Goal: Task Accomplishment & Management: Manage account settings

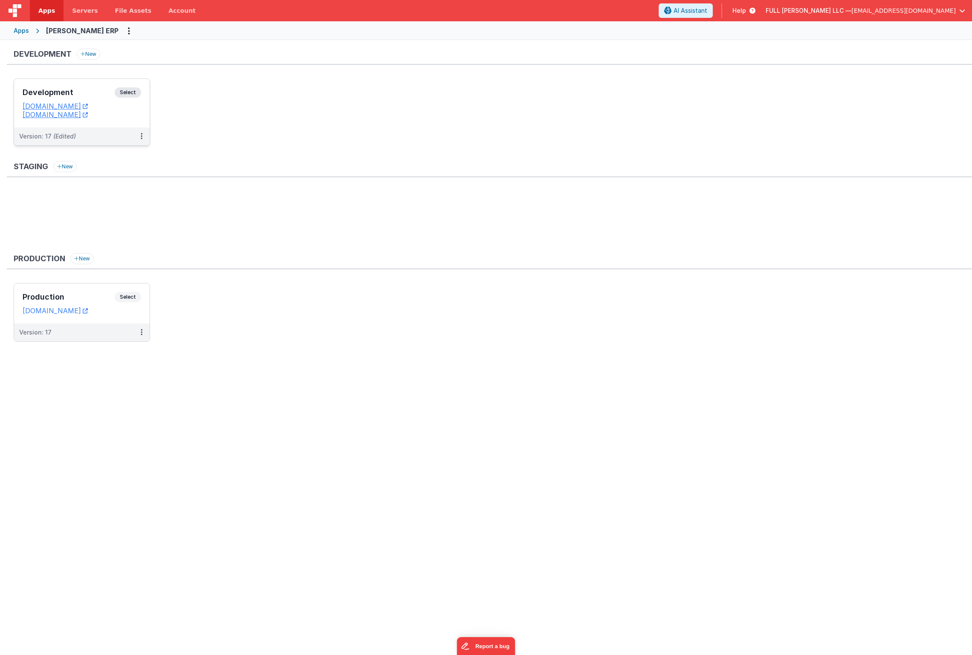
click at [112, 98] on div "Development Select" at bounding box center [82, 94] width 118 height 14
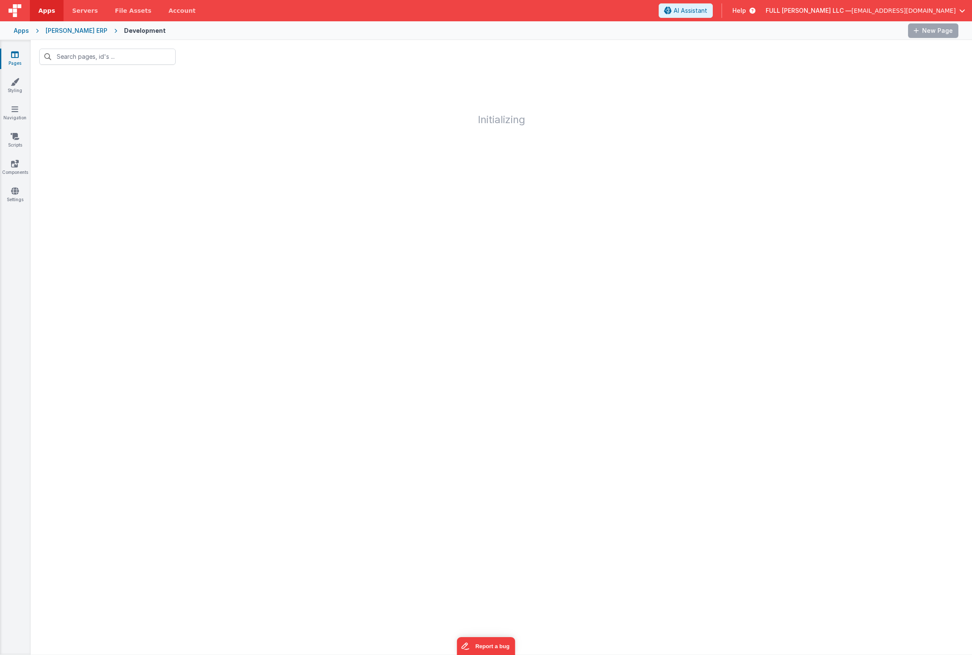
click at [945, 15] on div "FULL BEARD LLC — dev@fullbeardsolutions.com" at bounding box center [865, 10] width 199 height 14
click at [946, 11] on span "[EMAIL_ADDRESS][DOMAIN_NAME]" at bounding box center [903, 10] width 104 height 9
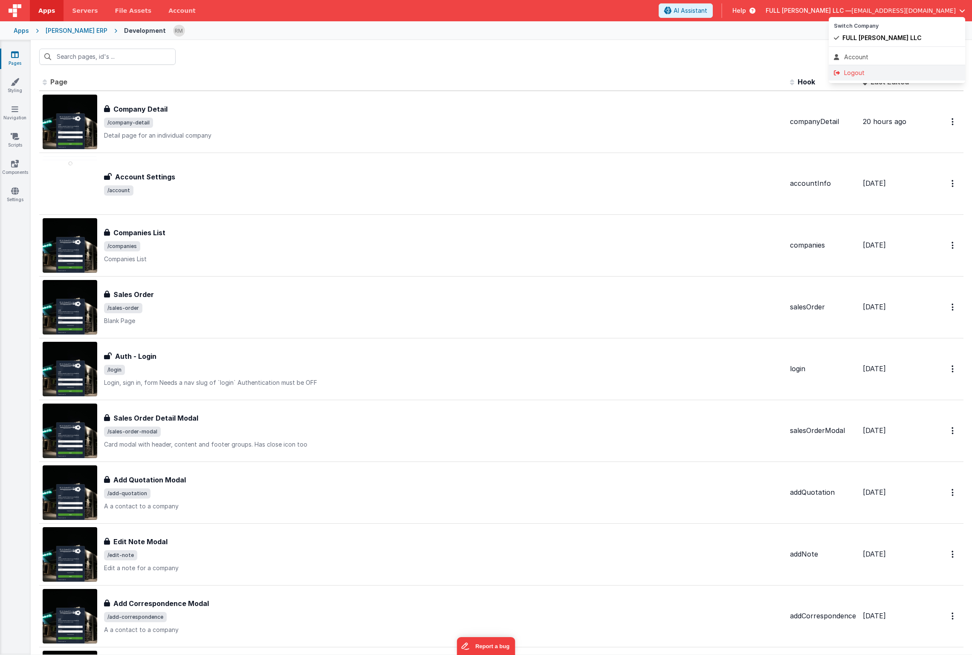
click at [858, 72] on div "Logout" at bounding box center [897, 73] width 126 height 9
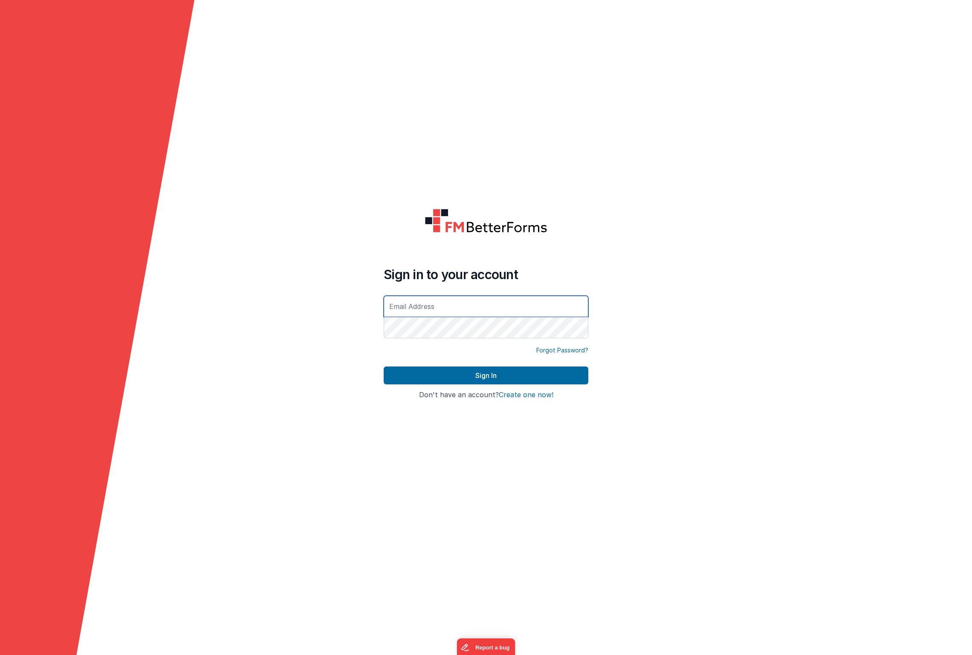
type input "[EMAIL_ADDRESS][DOMAIN_NAME]"
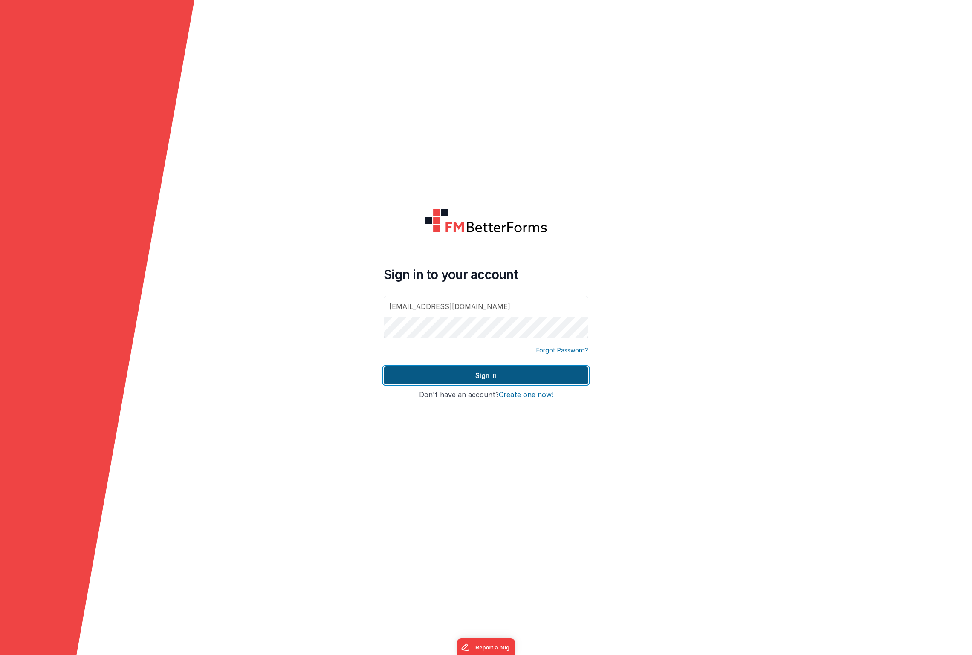
click at [529, 376] on button "Sign In" at bounding box center [486, 376] width 205 height 18
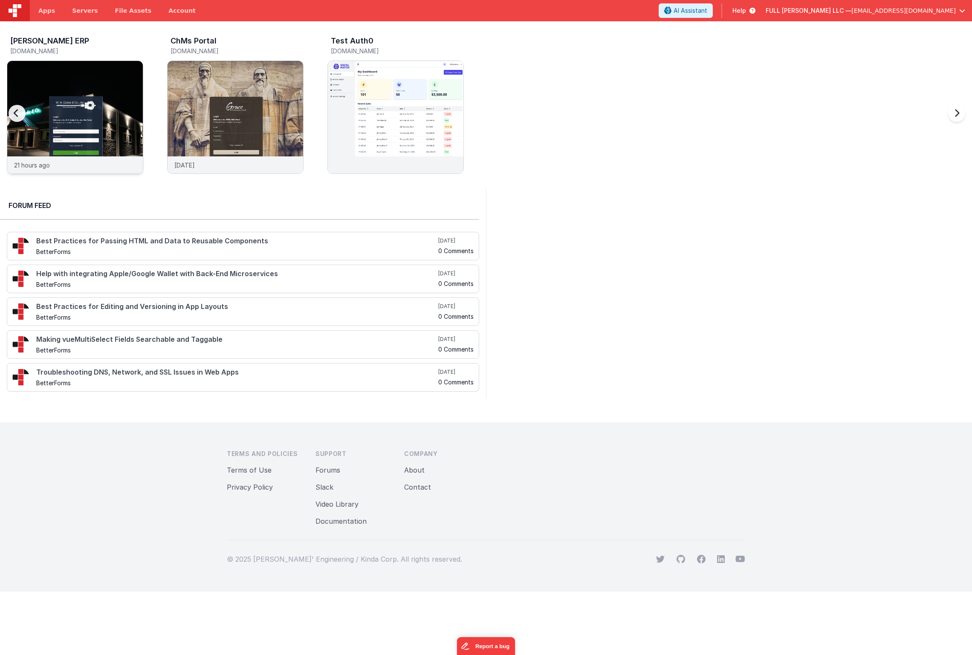
click at [114, 92] on img at bounding box center [75, 129] width 136 height 136
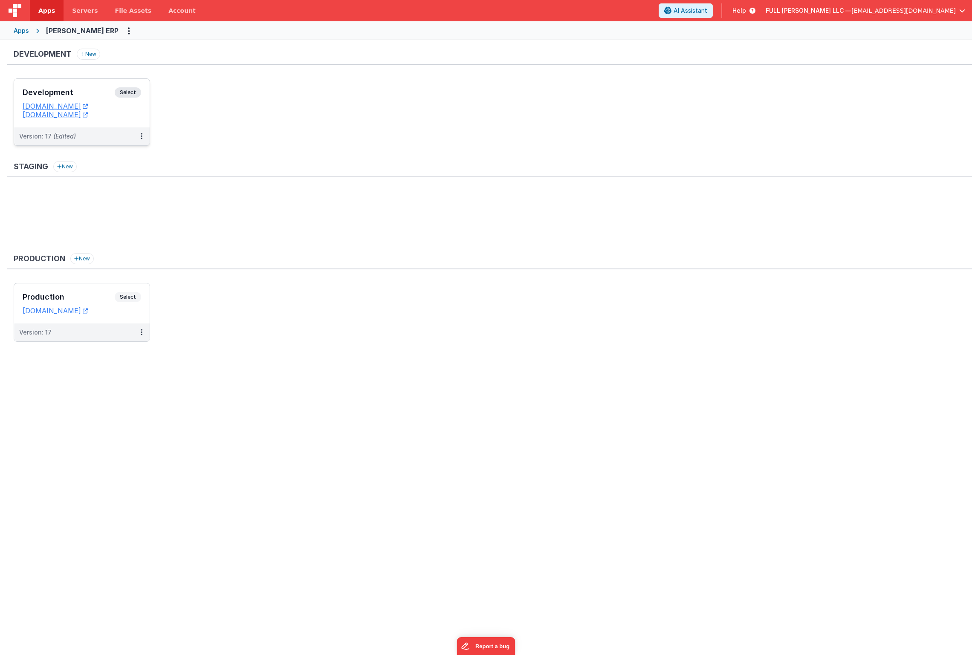
click at [85, 87] on div "Development Select URLs whcdev.fullbeardsolutions.com whcdev.clientportal.cloud" at bounding box center [82, 103] width 136 height 49
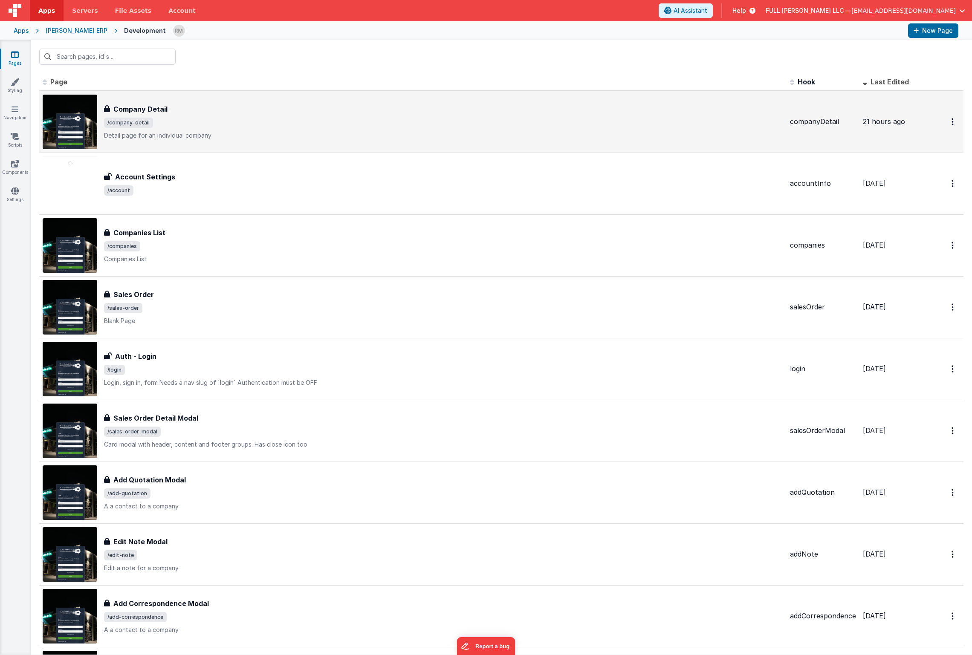
click at [187, 125] on span "/company-detail" at bounding box center [443, 123] width 679 height 10
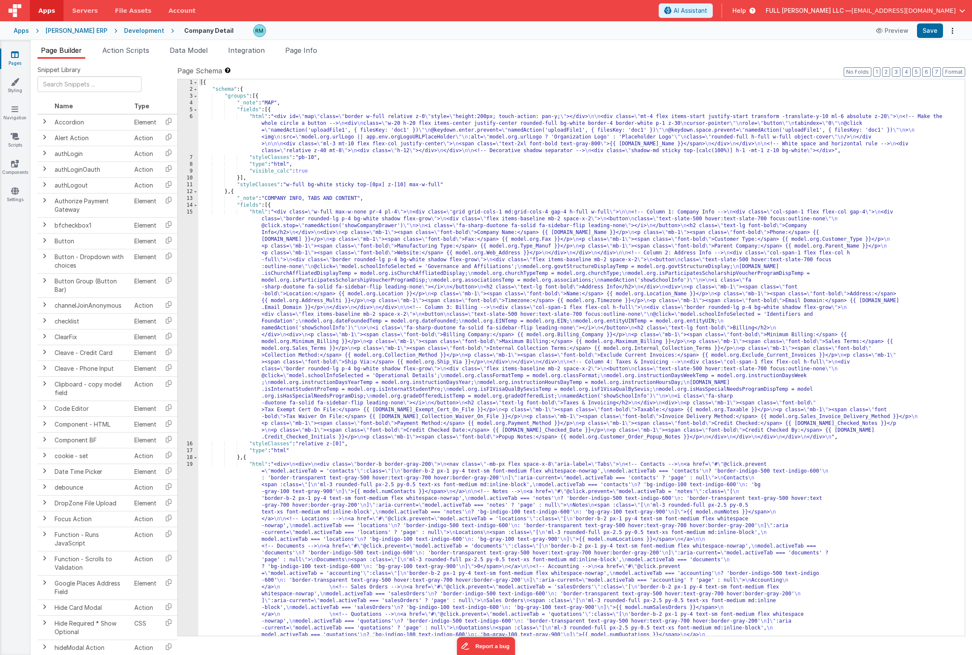
click at [923, 11] on span "[EMAIL_ADDRESS][DOMAIN_NAME]" at bounding box center [903, 10] width 104 height 9
click at [867, 71] on div "Logout" at bounding box center [897, 73] width 126 height 9
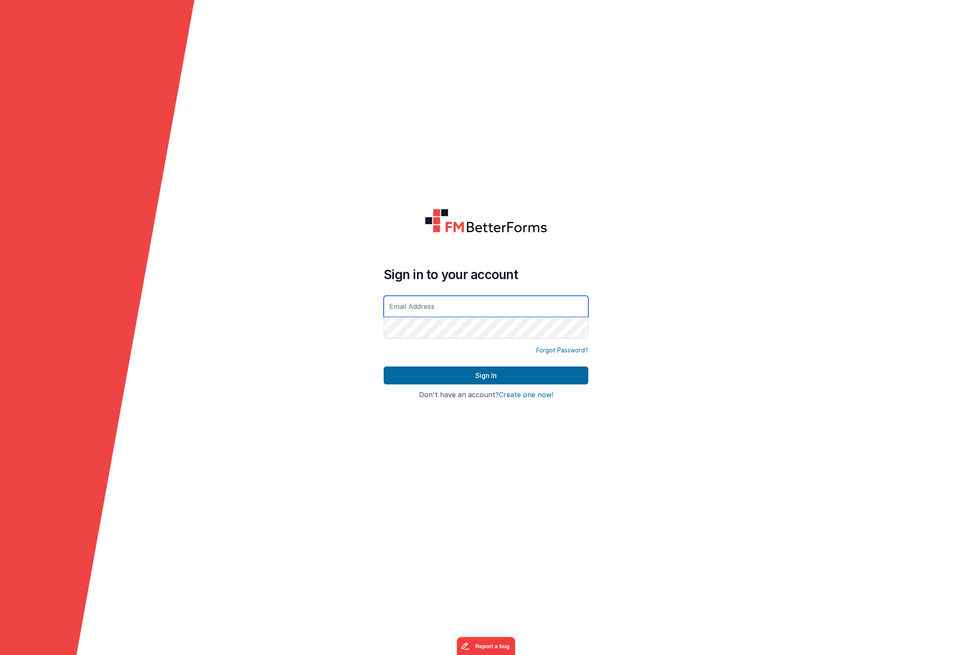
type input "rmertzic@accsedu.org"
